Goal: Task Accomplishment & Management: Complete application form

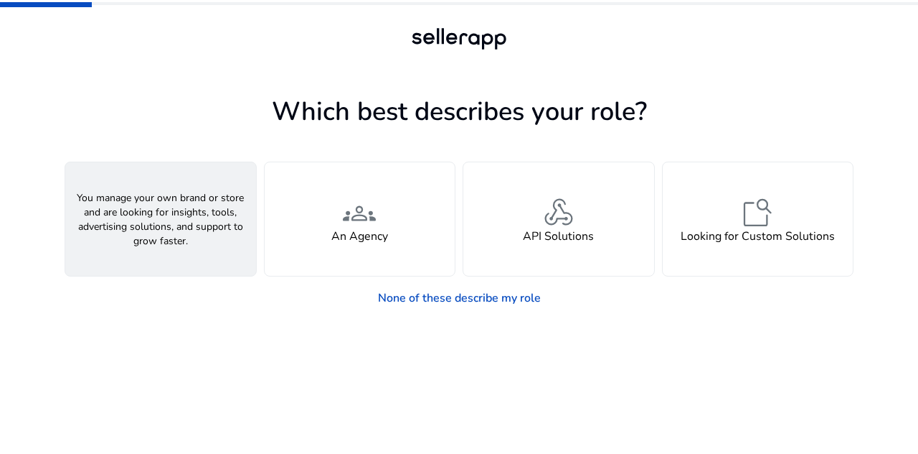
click at [228, 220] on div "person A Seller" at bounding box center [160, 218] width 191 height 113
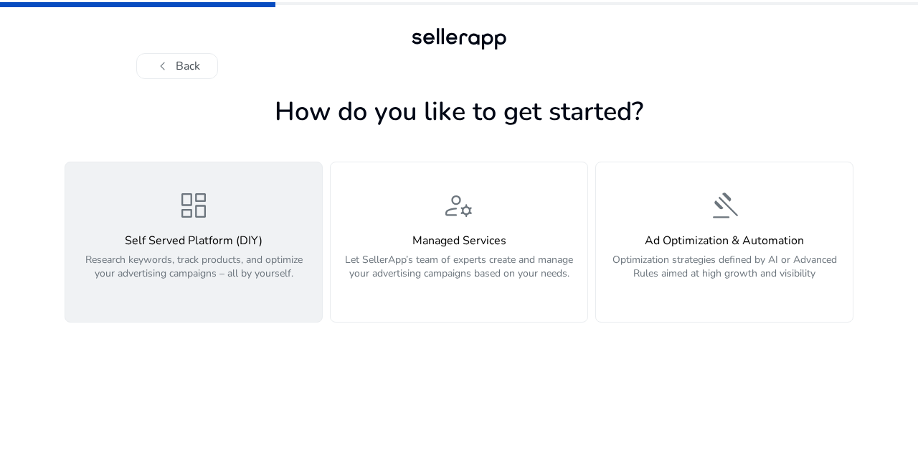
click at [263, 231] on div "dashboard Self Served Platform (DIY) Research keywords, track products, and opt…" at bounding box center [194, 242] width 240 height 108
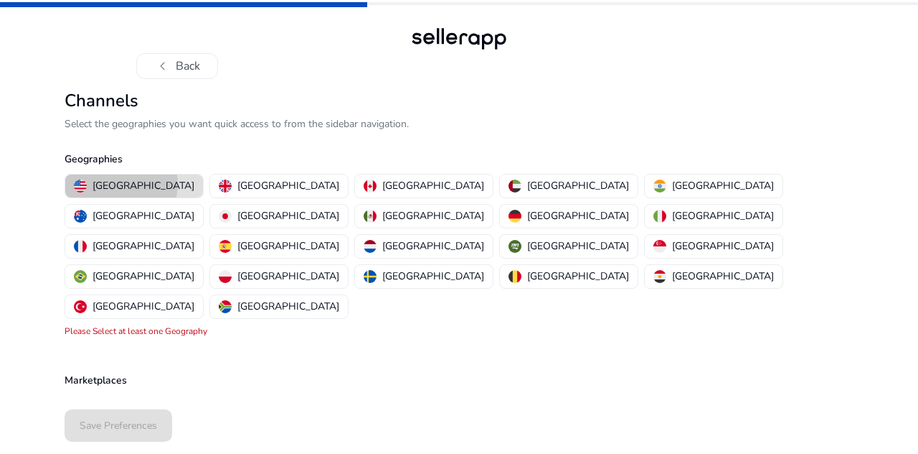
click at [121, 184] on p "[GEOGRAPHIC_DATA]" at bounding box center [144, 185] width 102 height 15
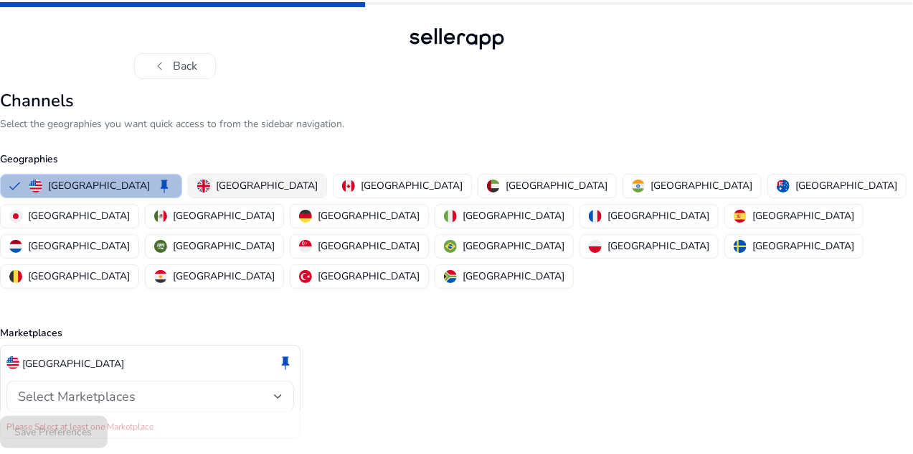
click at [253, 186] on p "[GEOGRAPHIC_DATA]" at bounding box center [267, 185] width 102 height 15
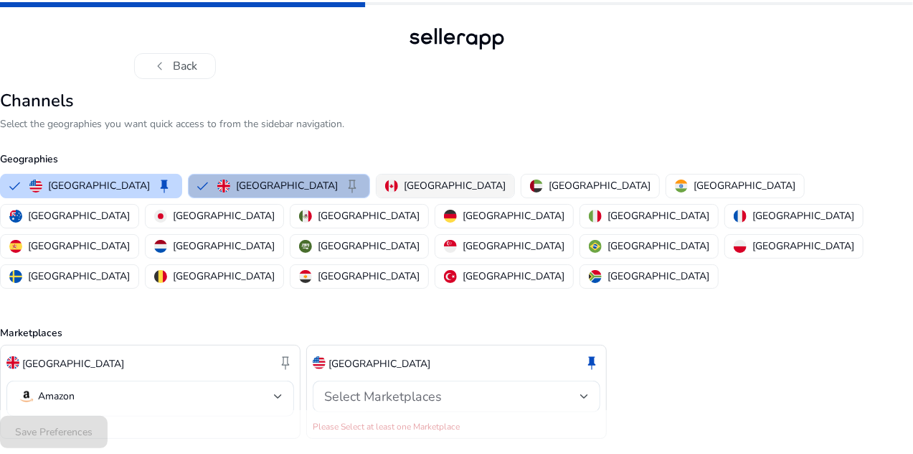
click at [416, 187] on p "[GEOGRAPHIC_DATA]" at bounding box center [455, 185] width 102 height 15
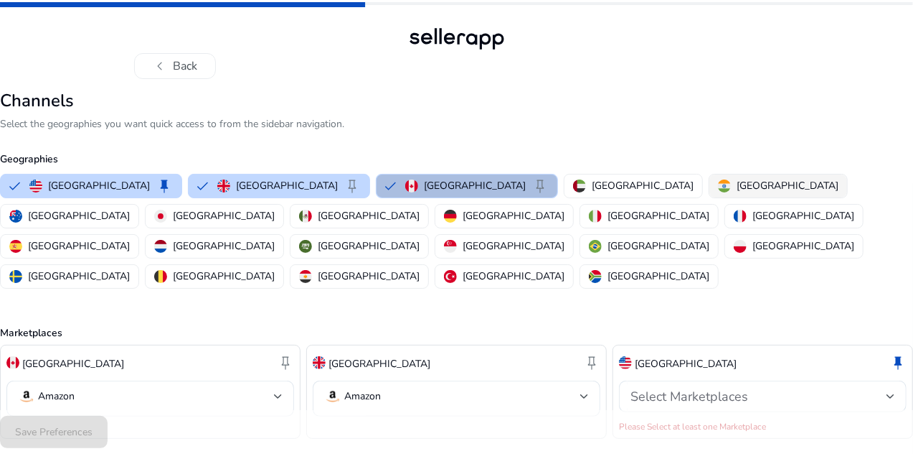
click at [737, 193] on p "[GEOGRAPHIC_DATA]" at bounding box center [788, 185] width 102 height 15
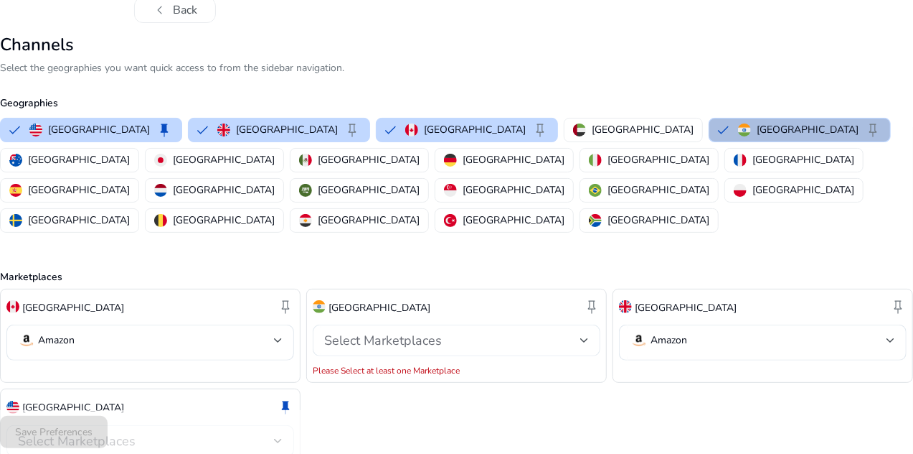
scroll to position [108, 0]
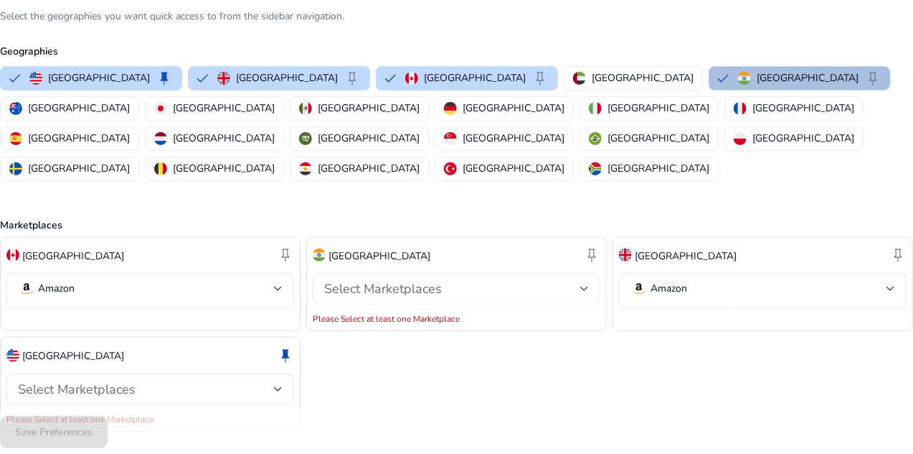
click at [502, 281] on div "Select Marketplaces" at bounding box center [452, 289] width 256 height 16
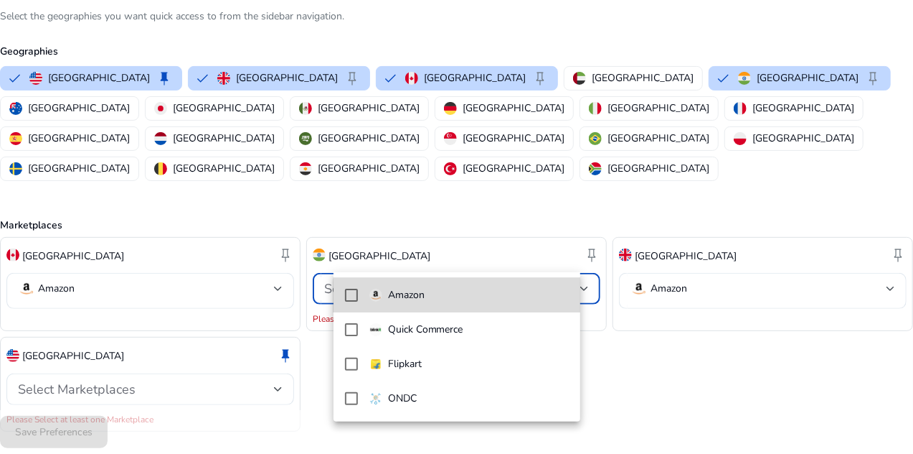
click at [473, 300] on span "Amazon" at bounding box center [469, 295] width 199 height 16
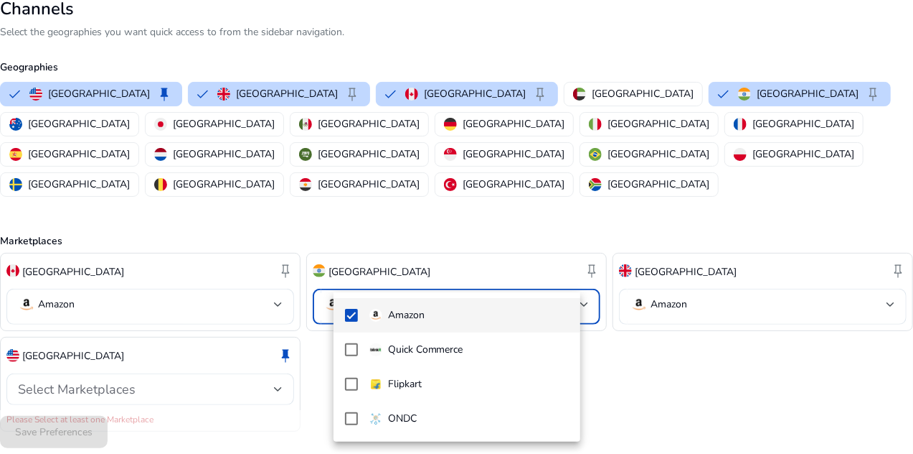
click at [224, 352] on div at bounding box center [456, 227] width 913 height 454
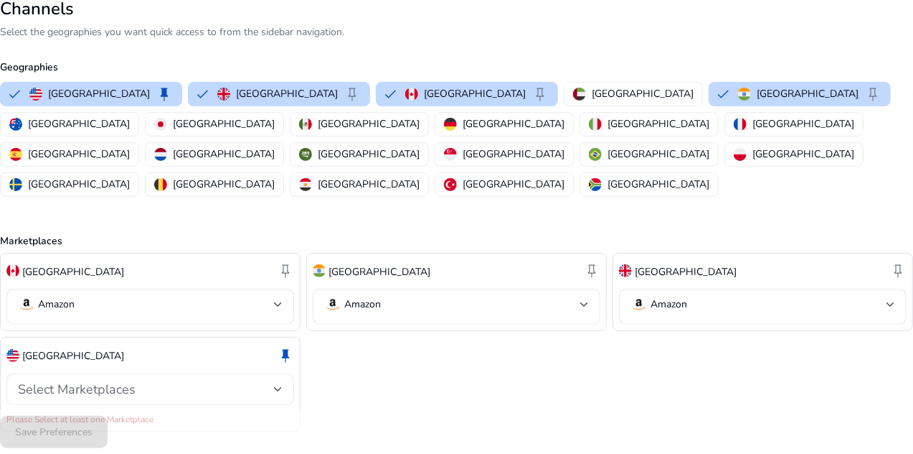
click at [224, 381] on div "Select Marketplaces" at bounding box center [146, 389] width 256 height 16
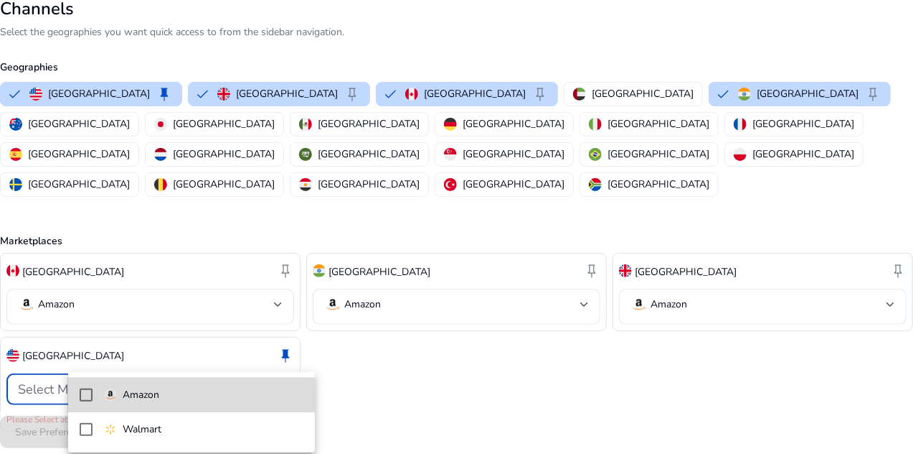
click at [191, 395] on span "Amazon" at bounding box center [203, 395] width 199 height 16
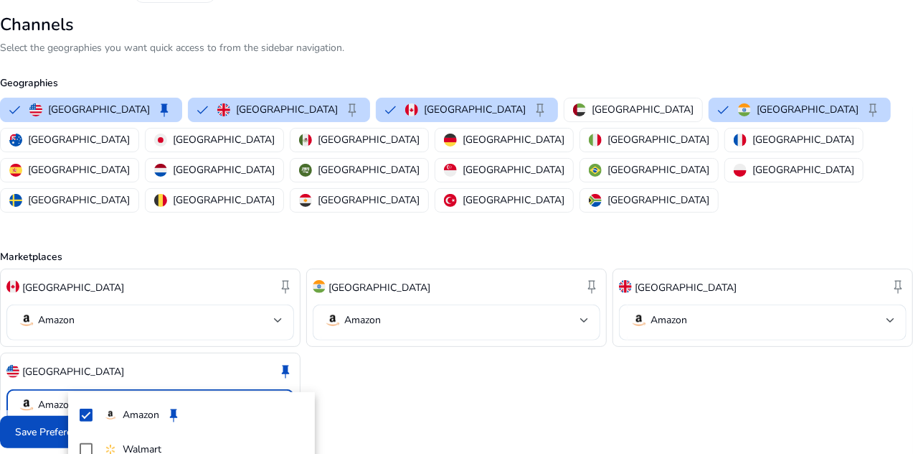
click at [423, 348] on div at bounding box center [456, 227] width 913 height 454
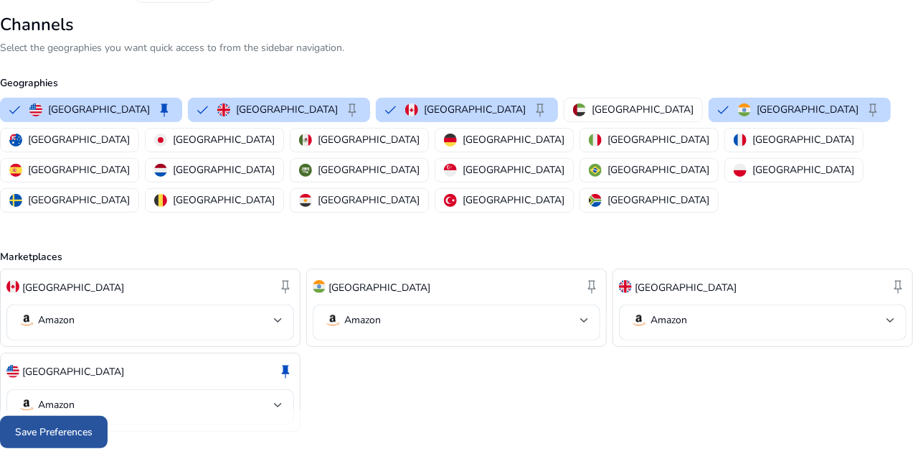
click at [108, 415] on span at bounding box center [54, 432] width 108 height 34
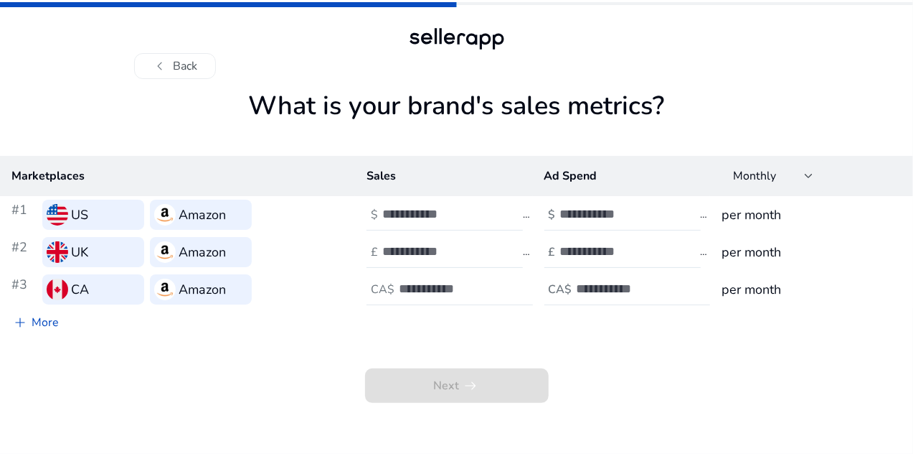
scroll to position [0, 0]
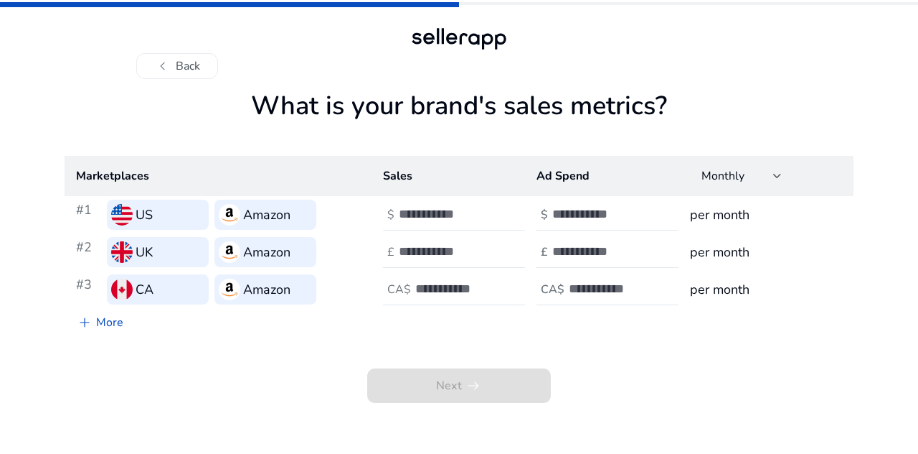
click at [445, 217] on input "number" at bounding box center [447, 214] width 97 height 16
click at [471, 208] on input "number" at bounding box center [447, 214] width 97 height 16
type input "*"
click at [566, 216] on input "number" at bounding box center [601, 214] width 97 height 16
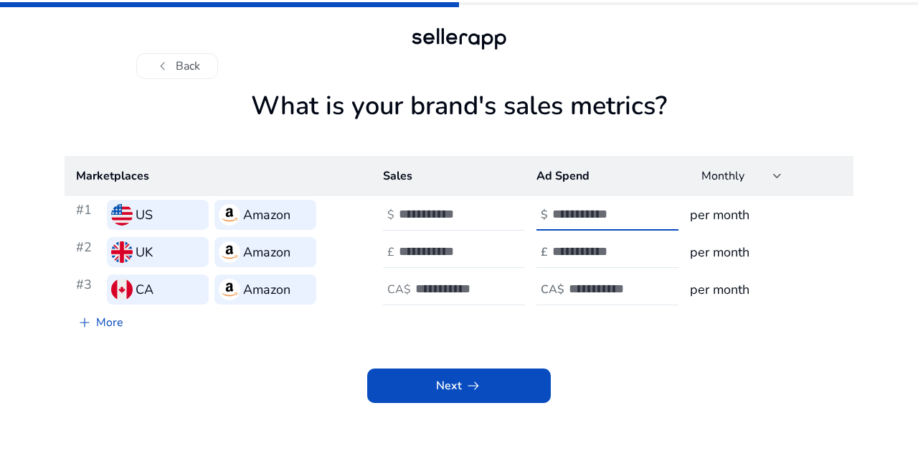
type input "*"
click at [441, 252] on input "number" at bounding box center [447, 251] width 97 height 16
type input "*"
click at [573, 248] on input "number" at bounding box center [601, 251] width 97 height 16
type input "*"
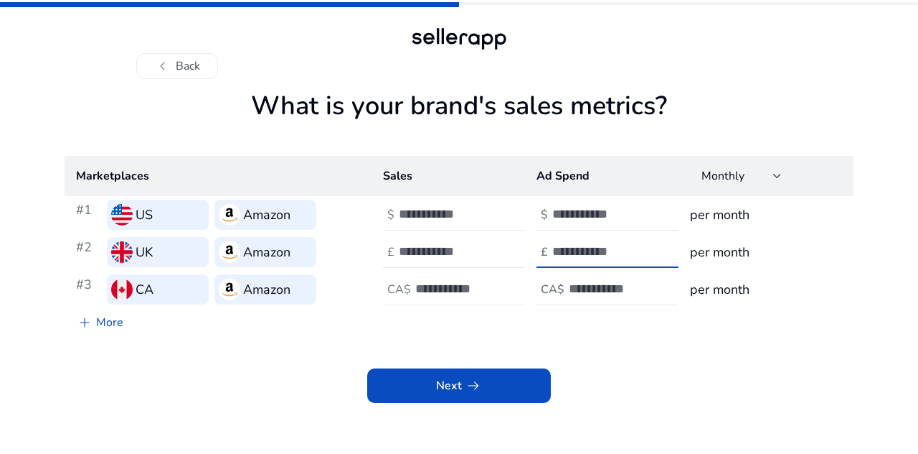
click at [437, 278] on div at bounding box center [479, 289] width 129 height 32
type input "*"
click at [598, 286] on input "number" at bounding box center [617, 289] width 97 height 16
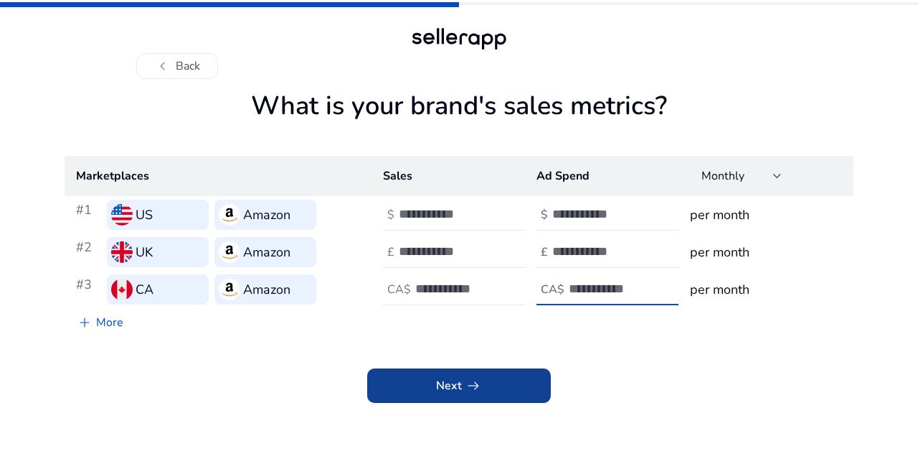
type input "*"
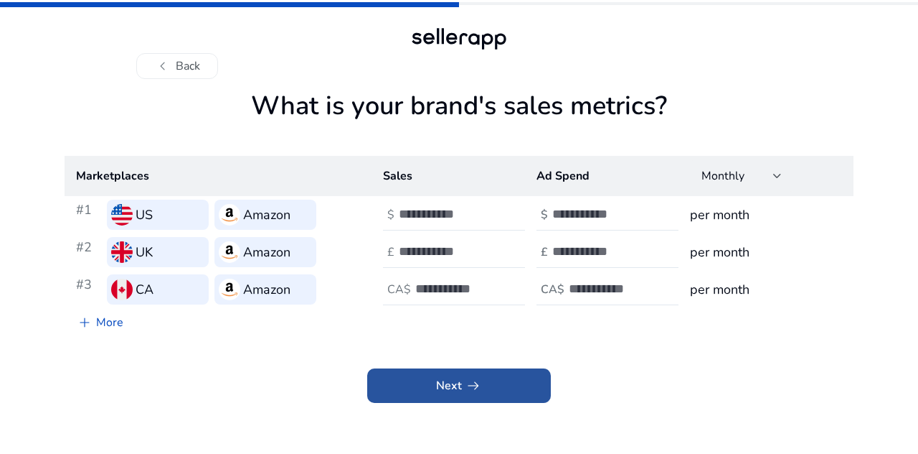
click at [482, 384] on span at bounding box center [459, 385] width 184 height 34
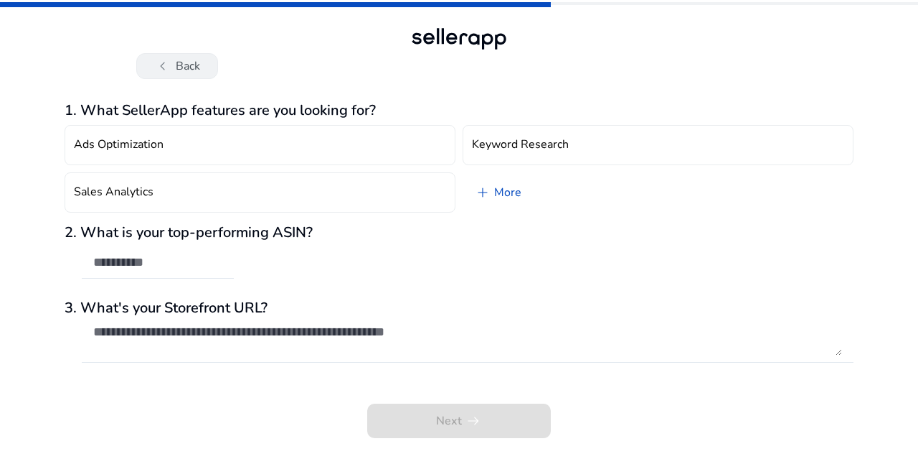
click at [184, 61] on button "chevron_left Back" at bounding box center [177, 66] width 82 height 26
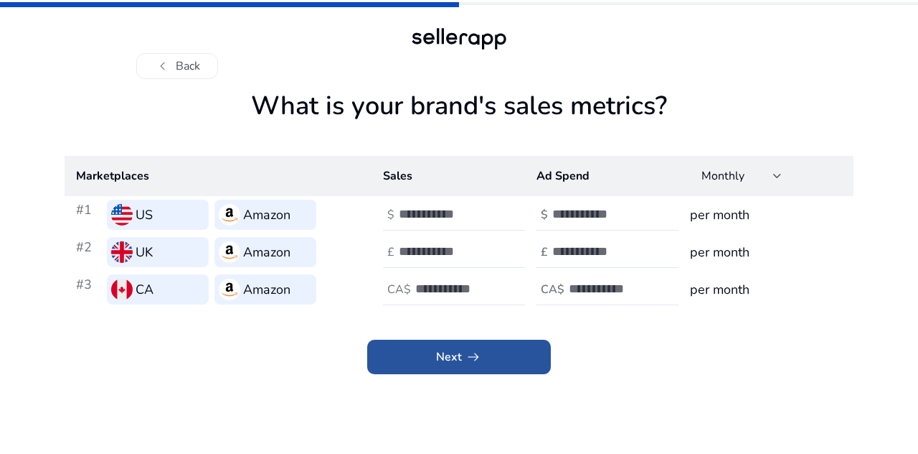
click at [454, 361] on span "Next arrow_right_alt" at bounding box center [459, 356] width 46 height 17
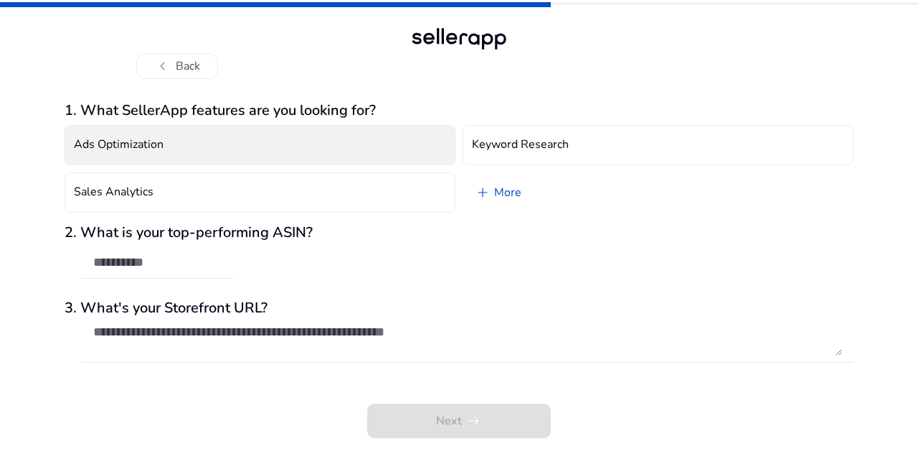
click at [190, 153] on button "Ads Optimization" at bounding box center [260, 145] width 391 height 40
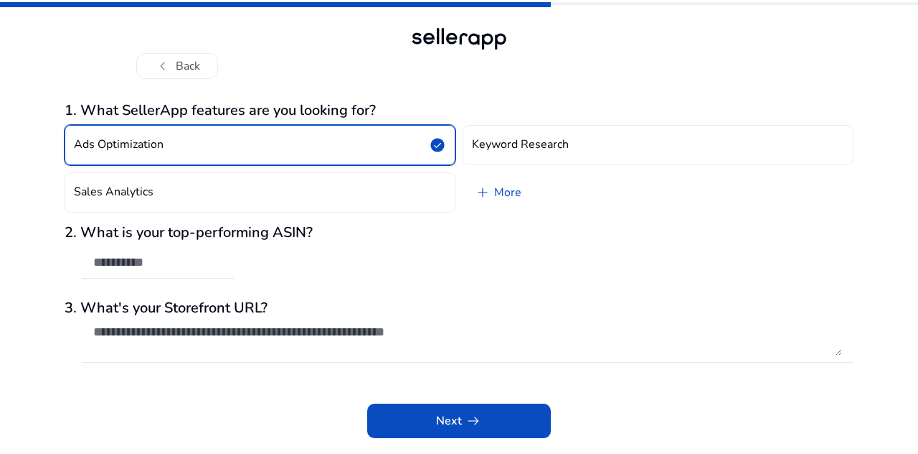
click at [283, 149] on button "Ads Optimization check_circle" at bounding box center [260, 145] width 391 height 40
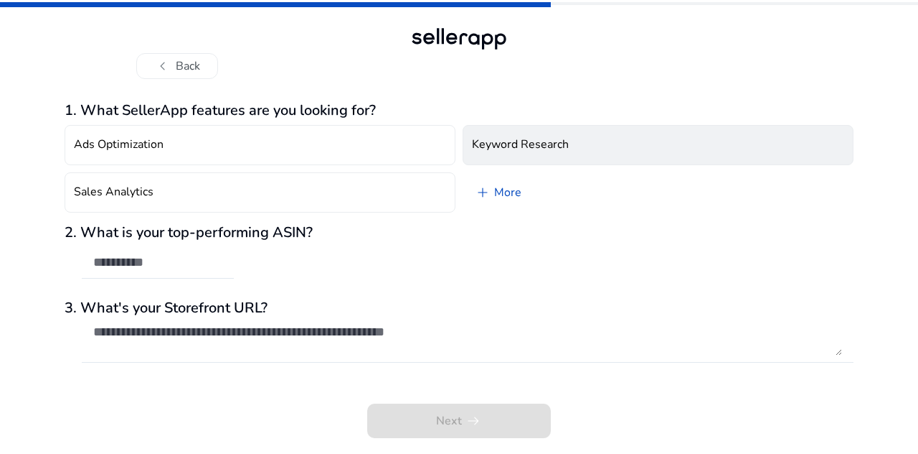
click at [512, 146] on h4 "Keyword Research" at bounding box center [520, 145] width 97 height 14
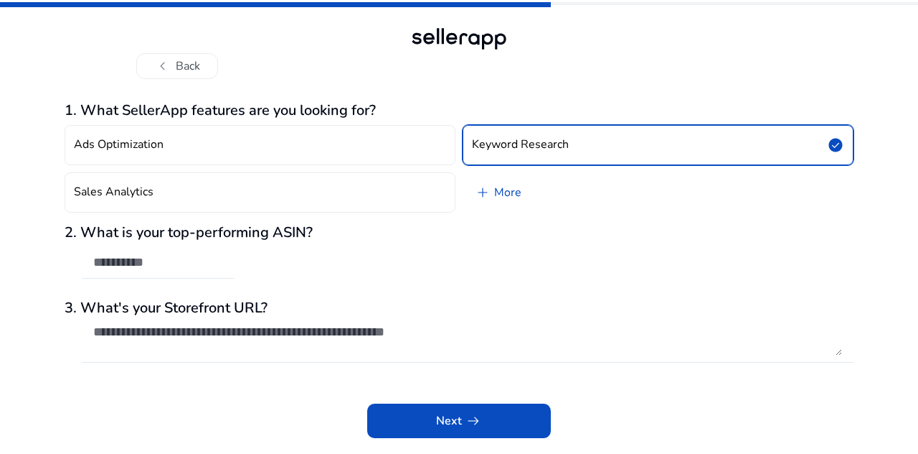
click at [308, 217] on div "Ads Optimization Keyword Research check_circle Sales Analytics add More" at bounding box center [459, 168] width 789 height 99
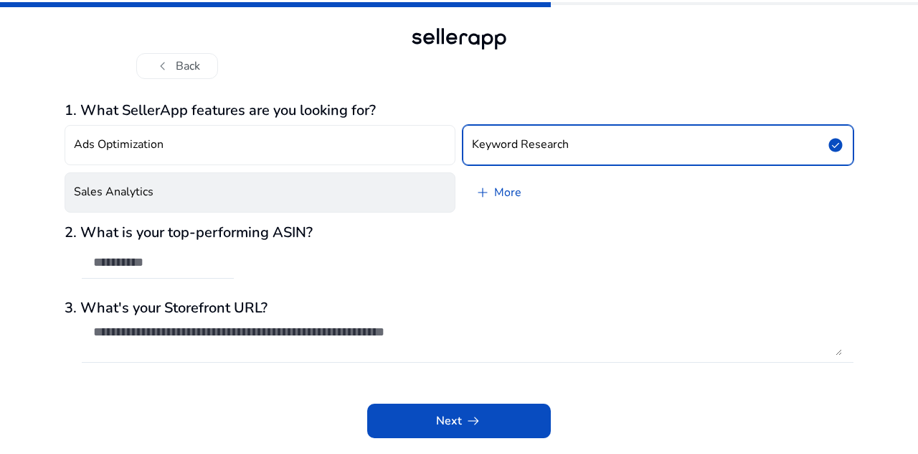
click at [329, 202] on button "Sales Analytics" at bounding box center [260, 192] width 391 height 40
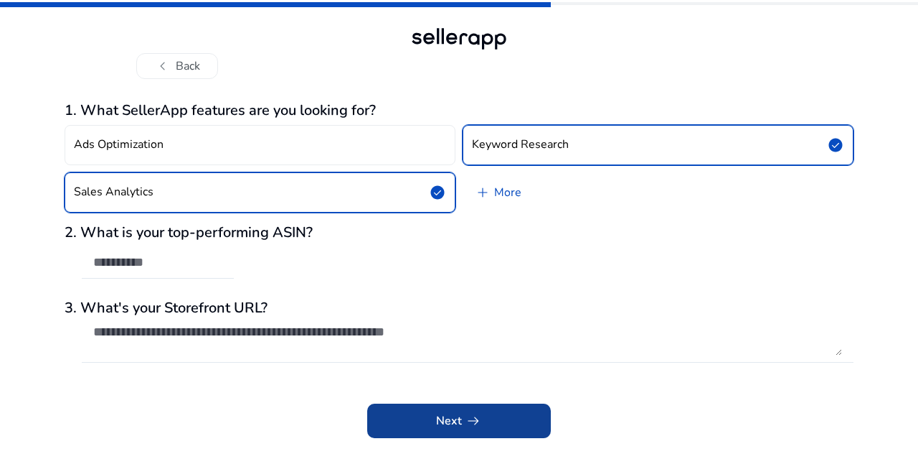
click at [435, 413] on span at bounding box center [459, 420] width 184 height 34
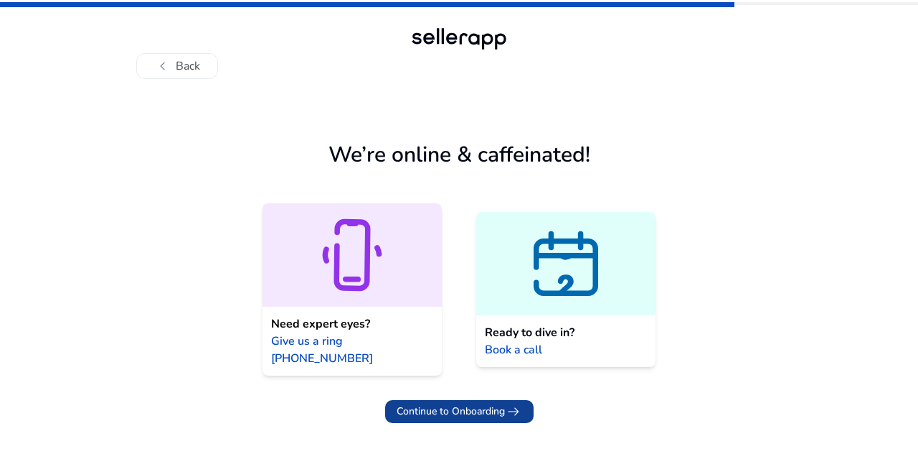
click at [474, 403] on span "Continue to Onboarding" at bounding box center [451, 410] width 108 height 15
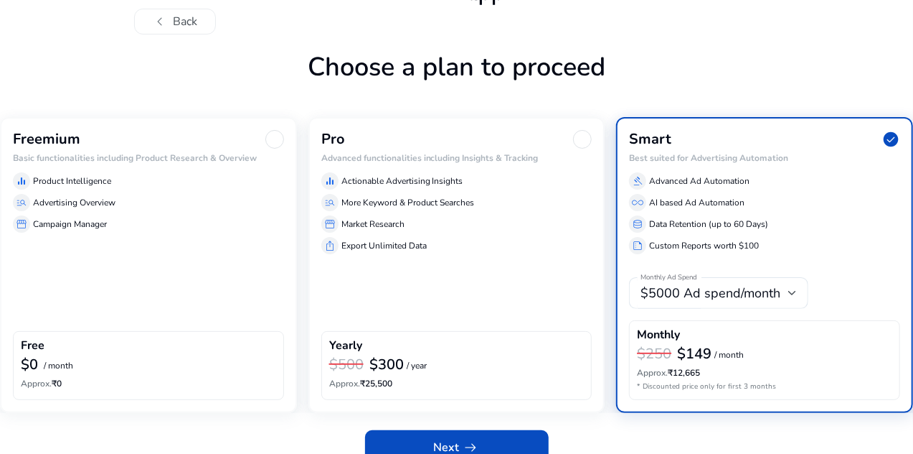
scroll to position [66, 0]
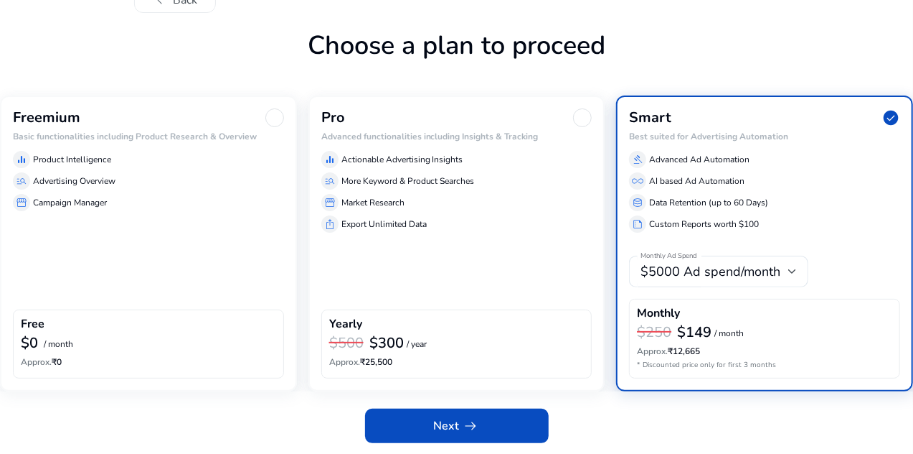
click at [89, 252] on div "Freemium Basic functionalities including Product Research & Overview equalizer …" at bounding box center [148, 243] width 297 height 296
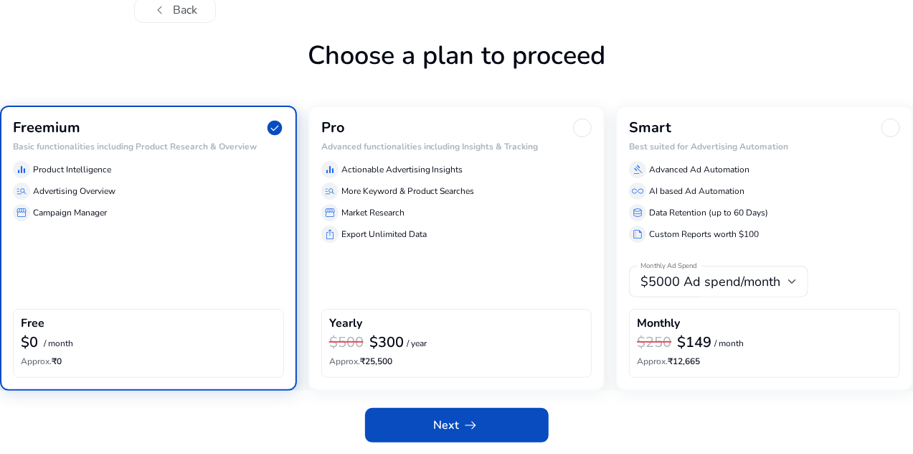
scroll to position [55, 0]
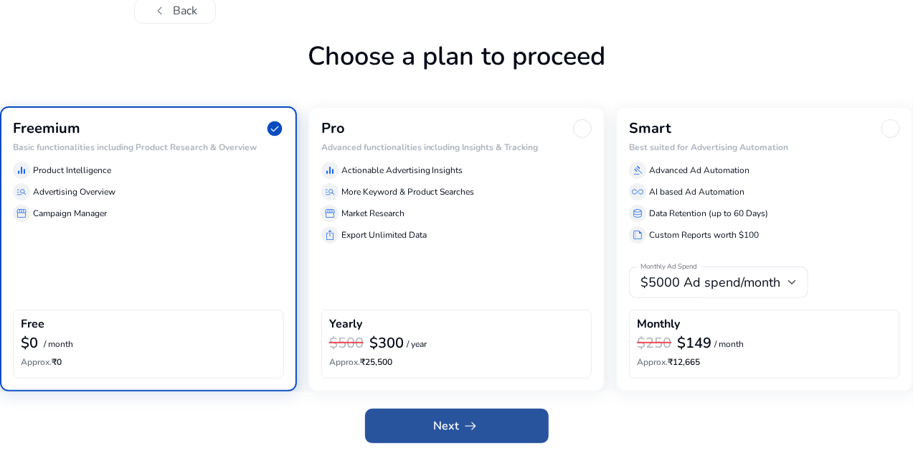
click at [436, 427] on span "Next arrow_right_alt" at bounding box center [457, 425] width 46 height 17
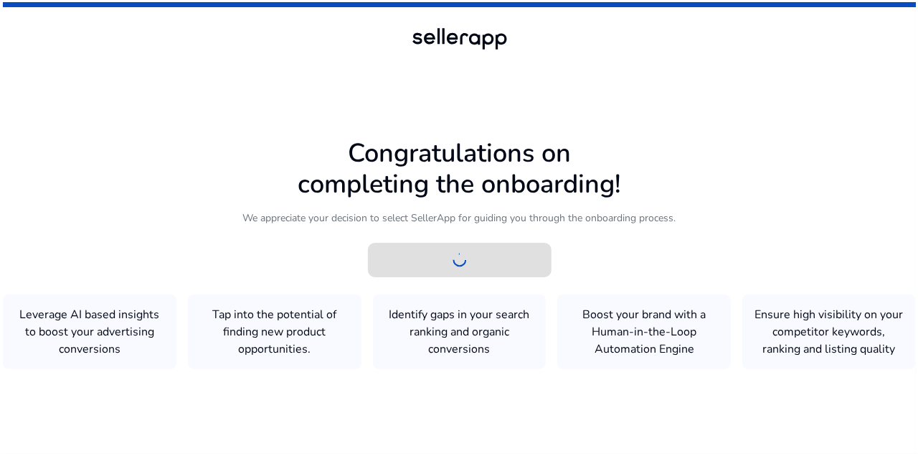
scroll to position [0, 0]
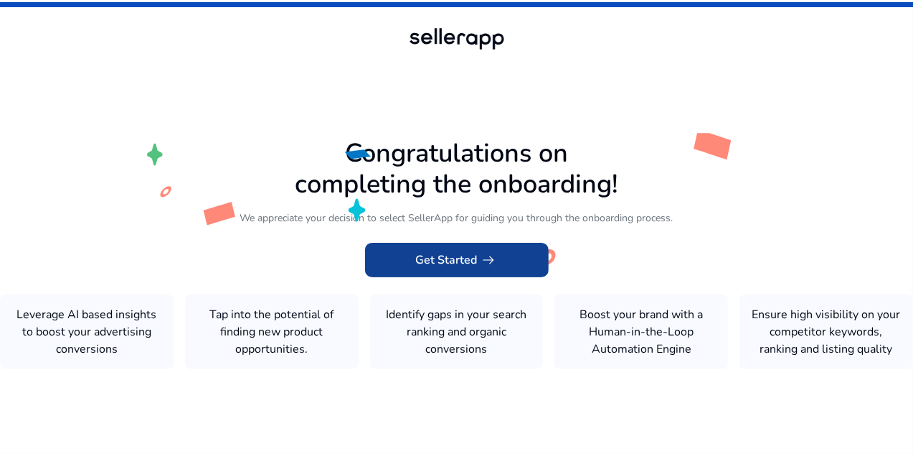
click at [464, 251] on span "Get Started arrow_right_alt" at bounding box center [457, 259] width 82 height 17
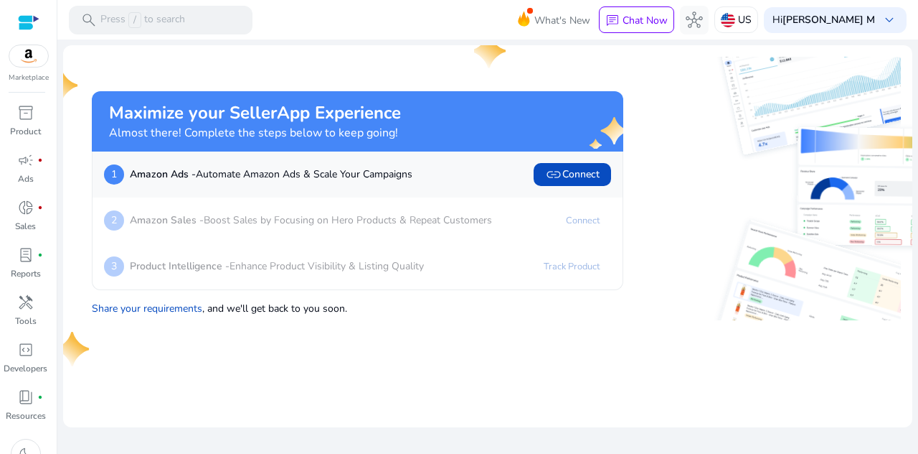
click at [366, 60] on div "Maximize your SellerApp Experience Almost there! Complete the steps below to ke…" at bounding box center [349, 188] width 549 height 263
